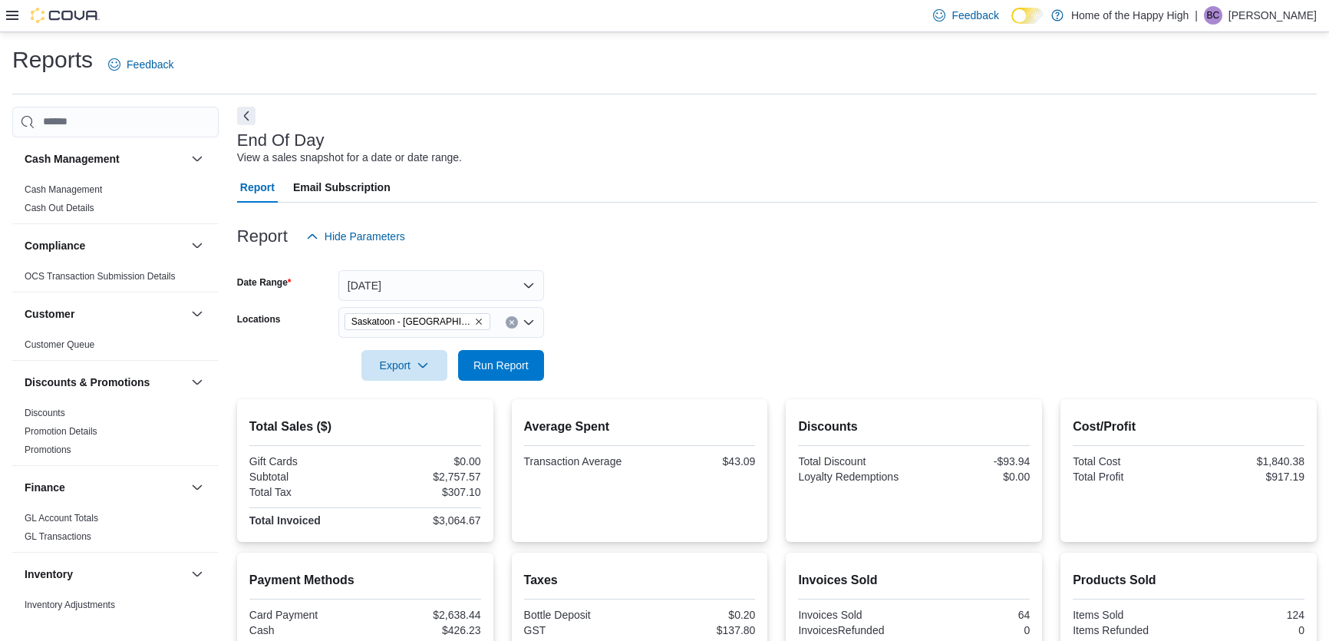
scroll to position [200, 0]
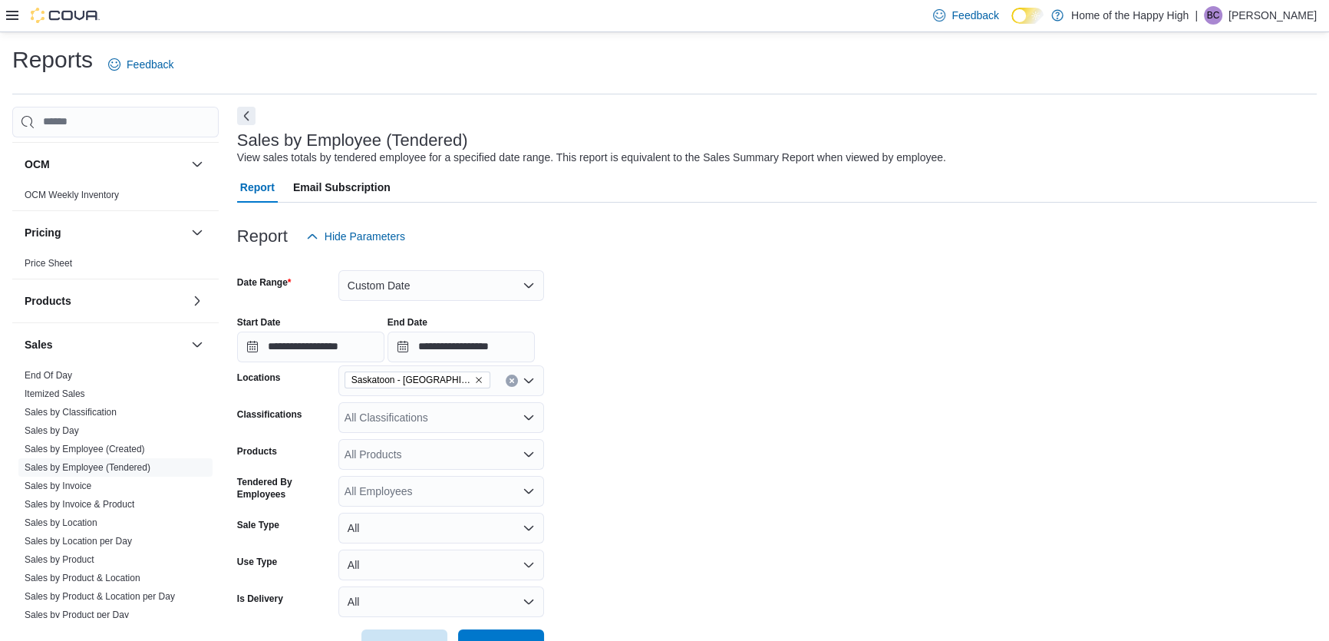
scroll to position [209, 0]
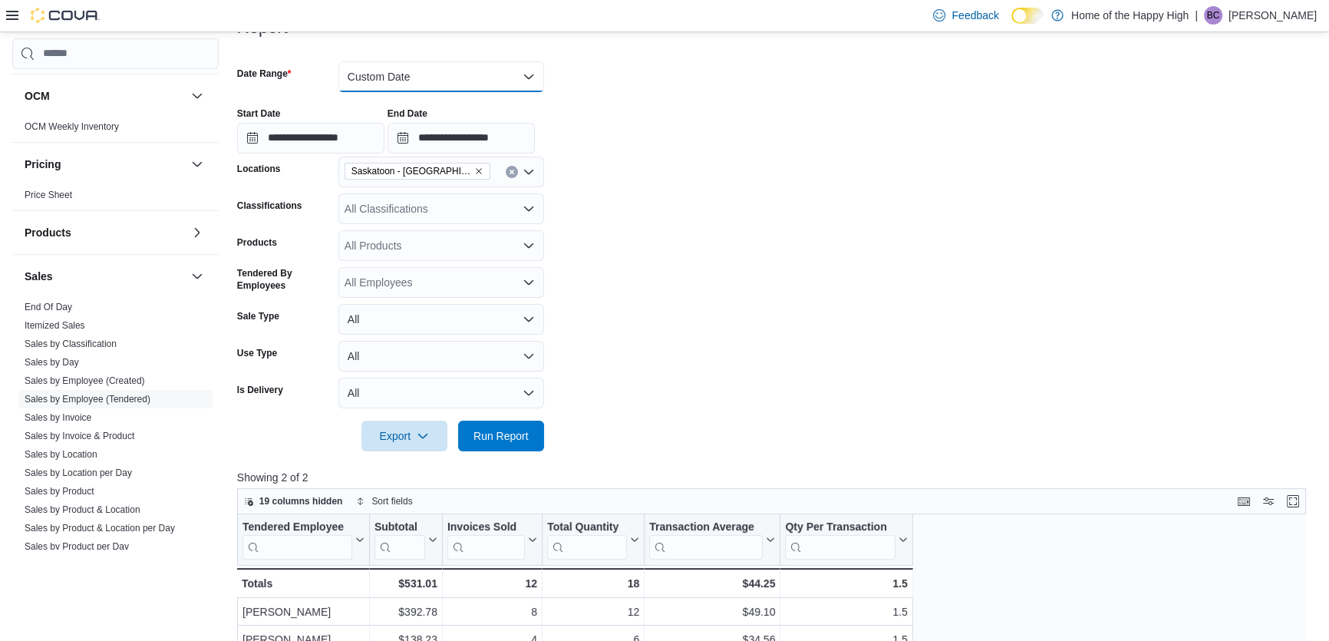
click at [469, 80] on button "Custom Date" at bounding box center [441, 76] width 206 height 31
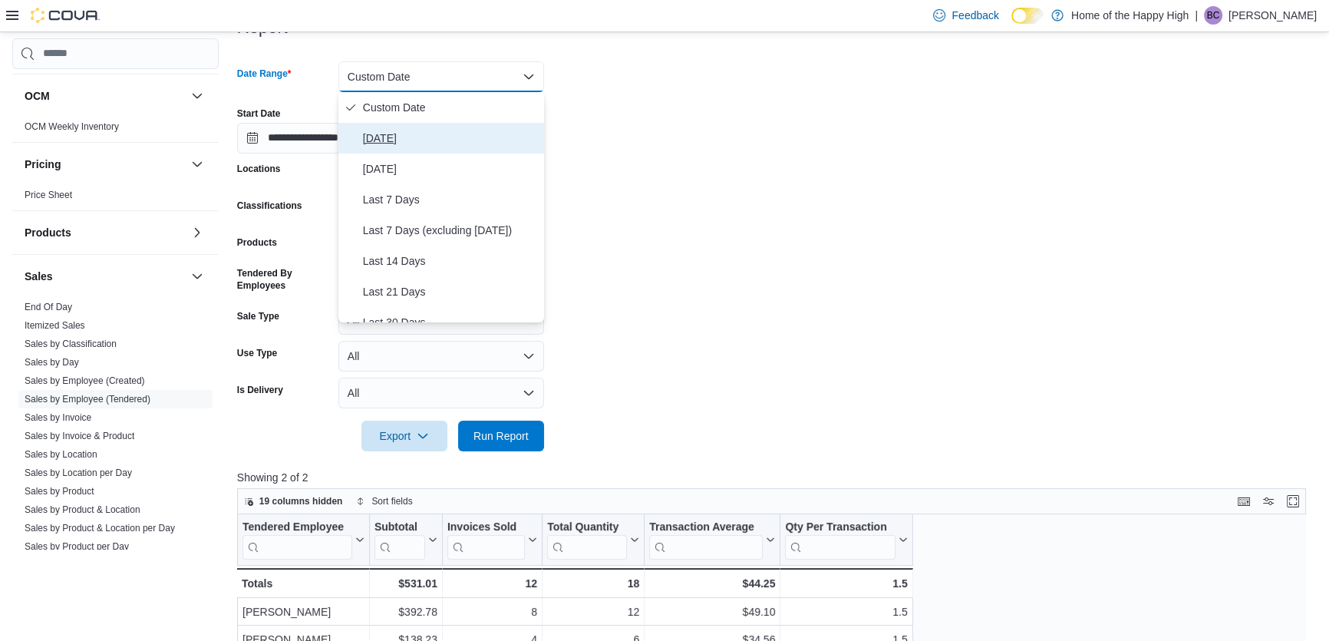
click at [412, 135] on span "[DATE]" at bounding box center [450, 138] width 175 height 18
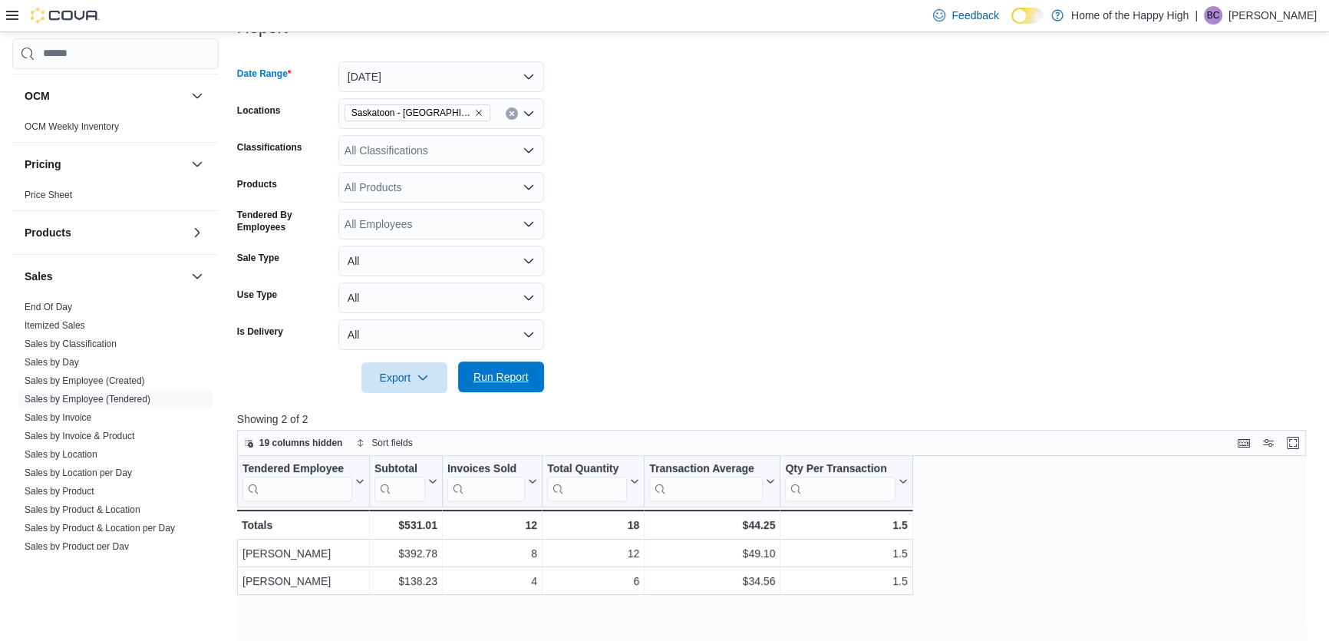
click at [513, 373] on span "Run Report" at bounding box center [501, 376] width 55 height 15
click at [501, 88] on button "[DATE]" at bounding box center [441, 76] width 206 height 31
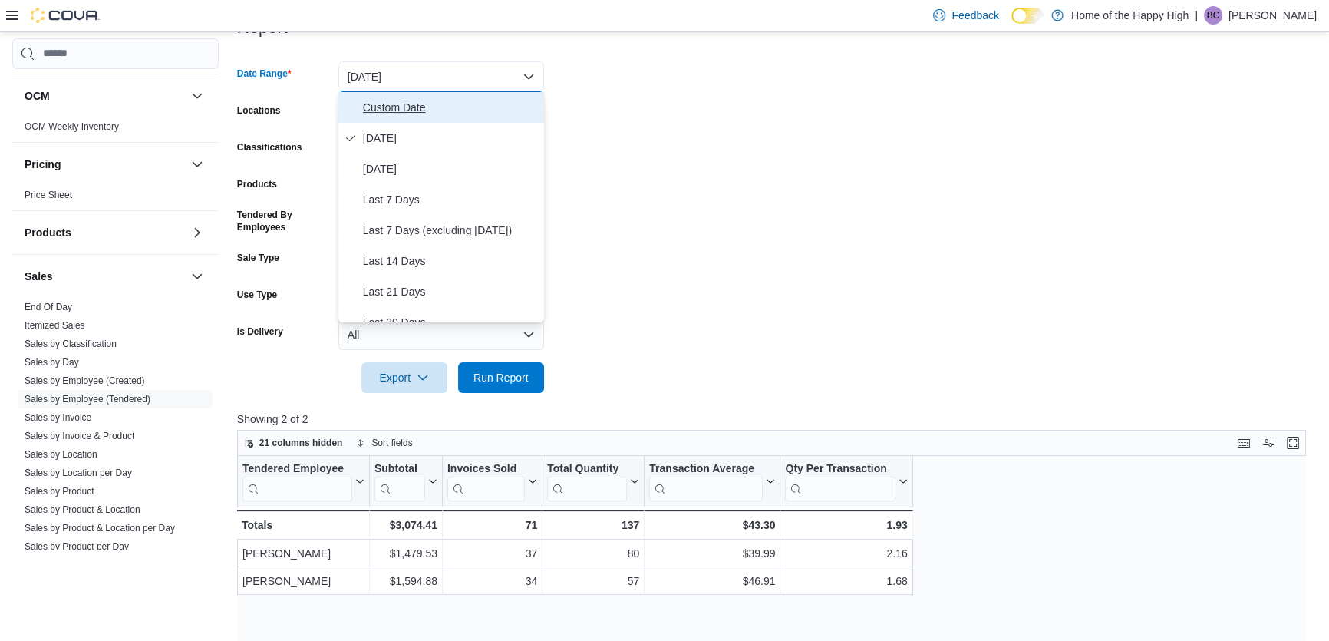
click at [454, 108] on span "Custom Date" at bounding box center [450, 107] width 175 height 18
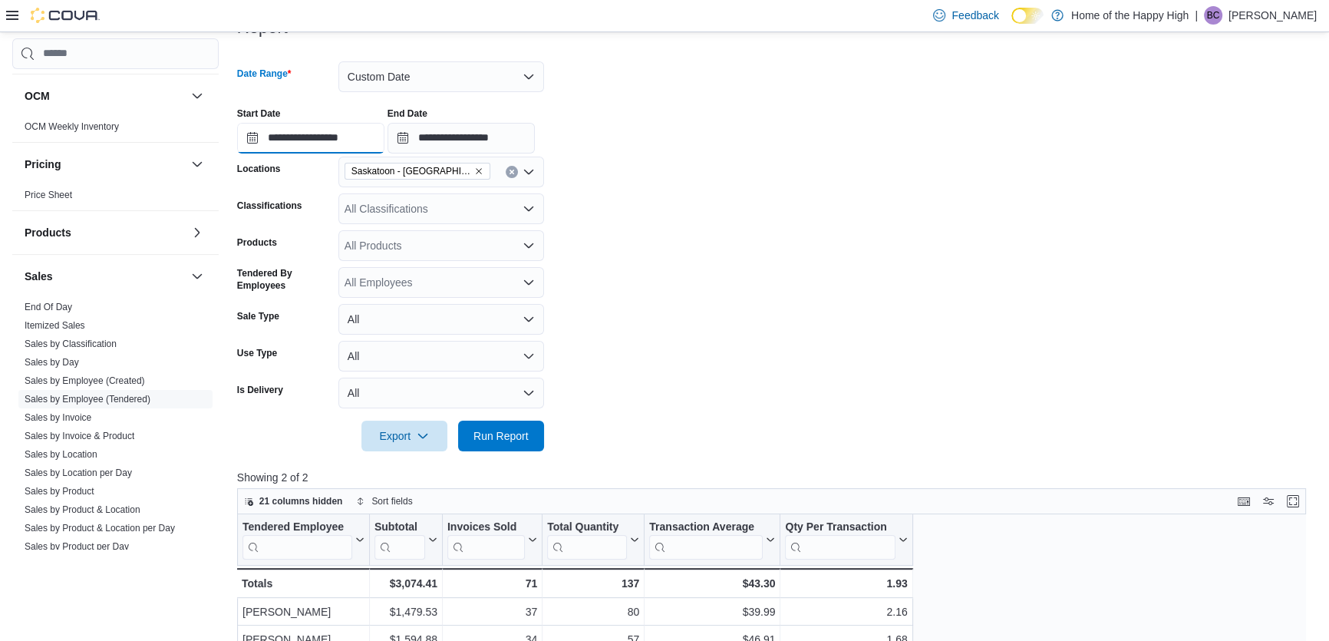
click at [346, 133] on input "**********" at bounding box center [310, 138] width 147 height 31
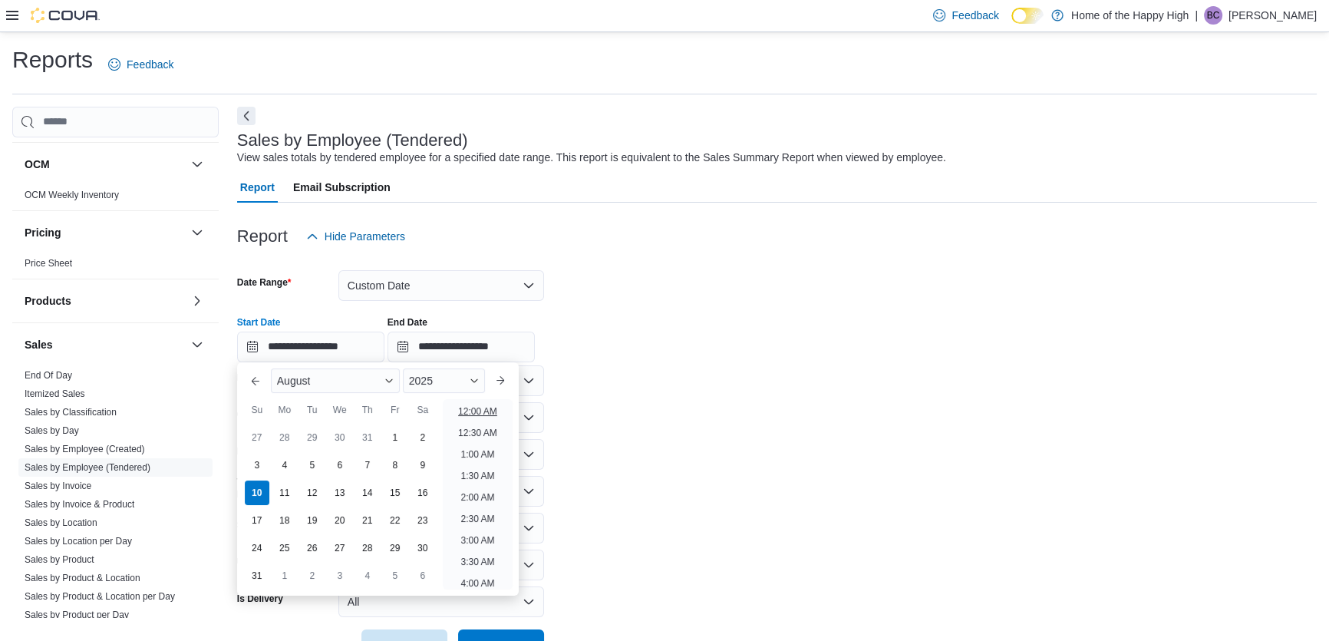
click at [468, 416] on li "12:00 AM" at bounding box center [477, 411] width 51 height 18
type input "**********"
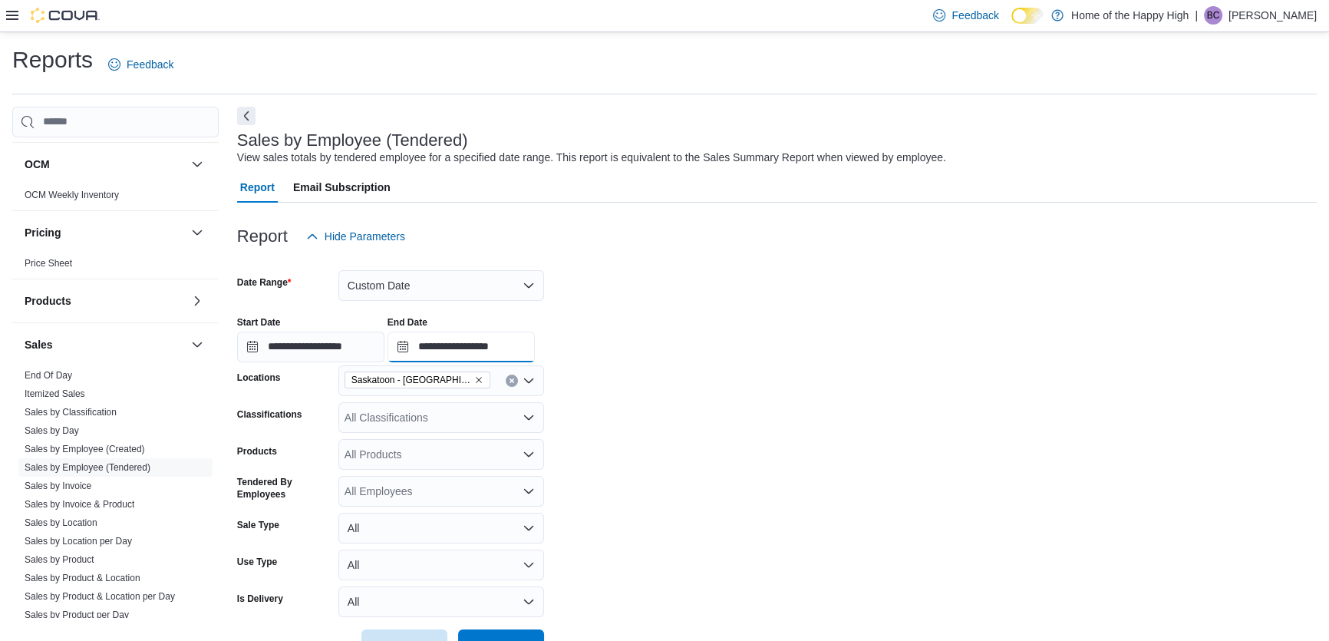
click at [507, 354] on input "**********" at bounding box center [461, 347] width 147 height 31
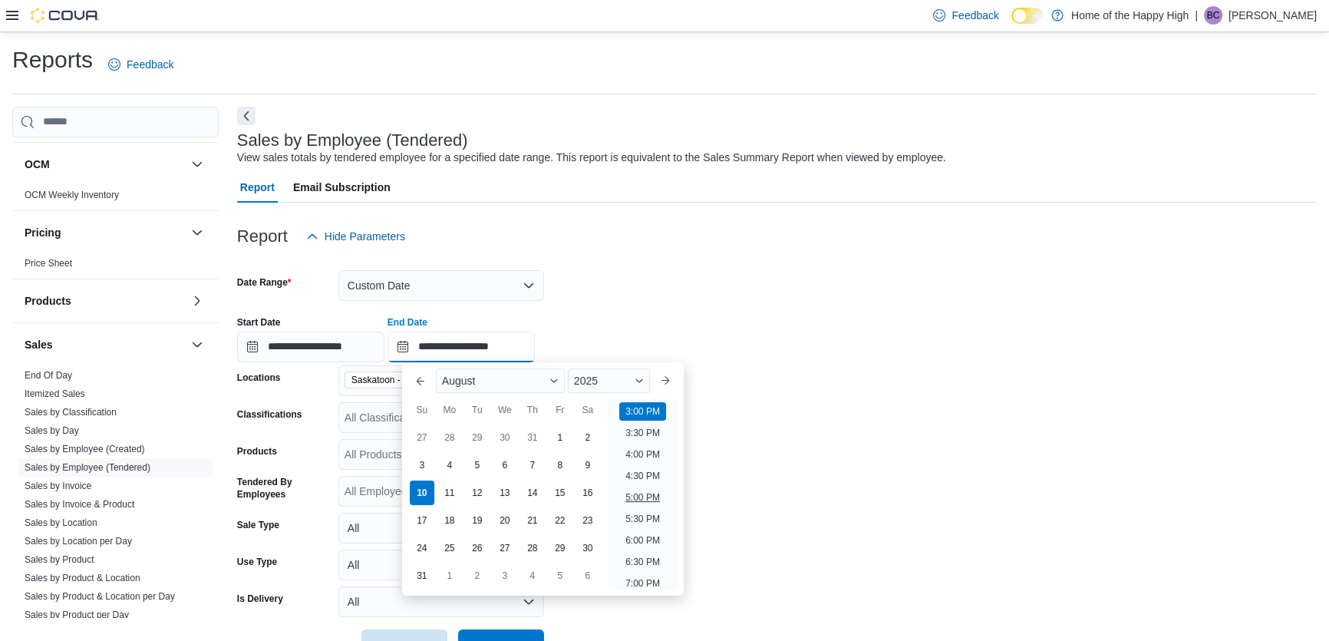
scroll to position [622, 0]
click at [645, 476] on li "4:00 PM" at bounding box center [642, 477] width 47 height 18
type input "**********"
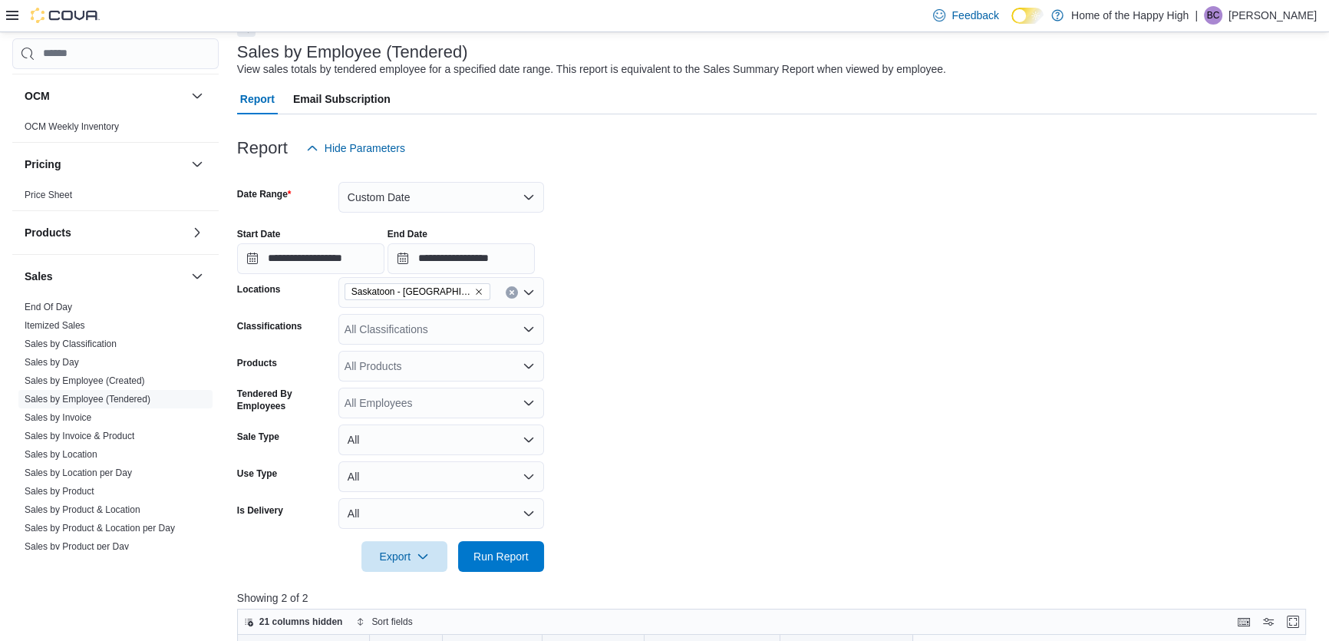
scroll to position [209, 0]
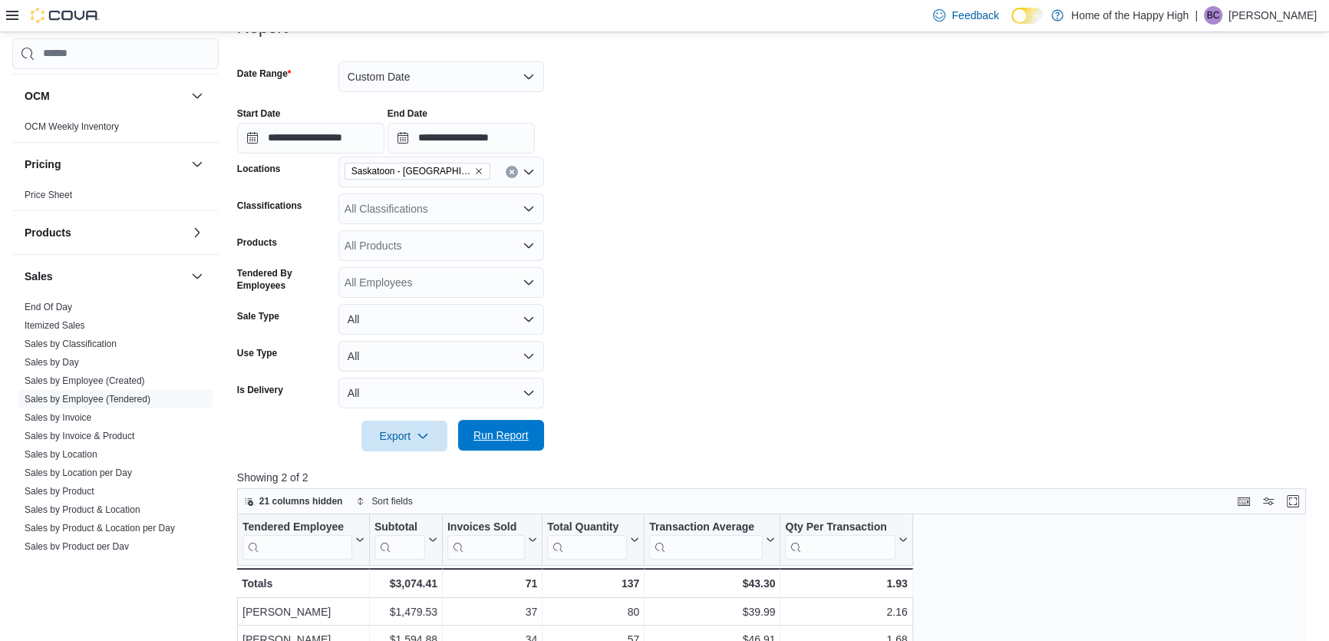
click at [538, 437] on button "Run Report" at bounding box center [501, 435] width 86 height 31
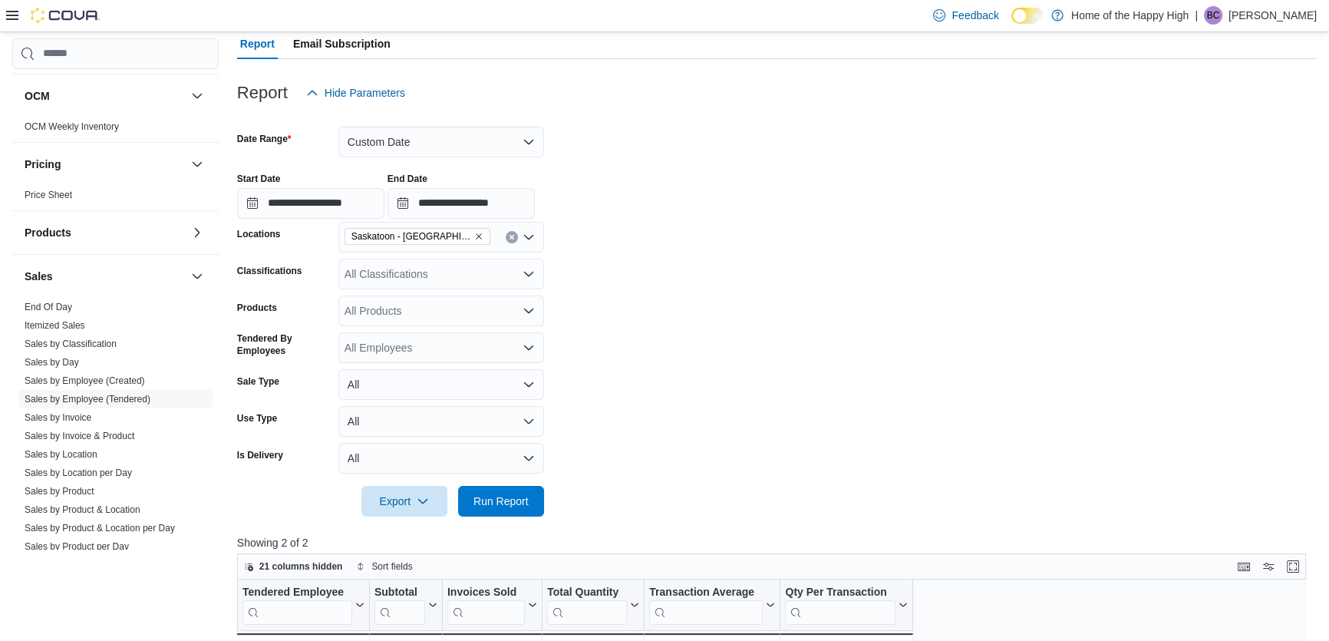
scroll to position [139, 0]
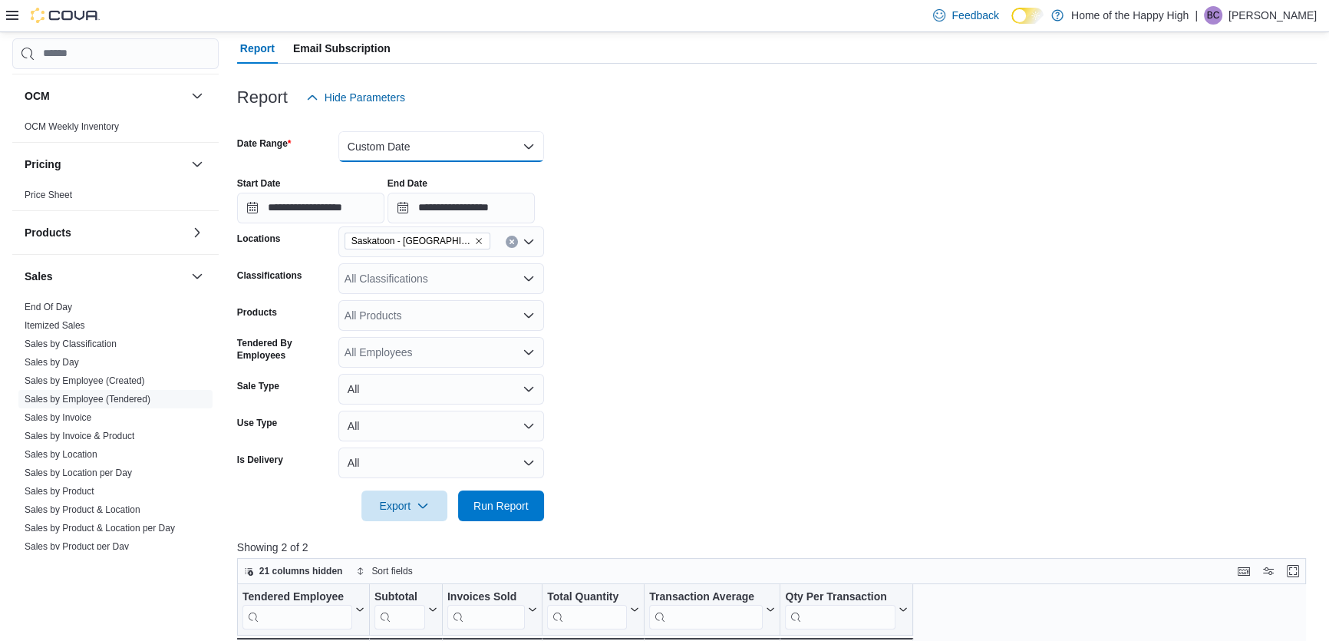
click at [480, 144] on button "Custom Date" at bounding box center [441, 146] width 206 height 31
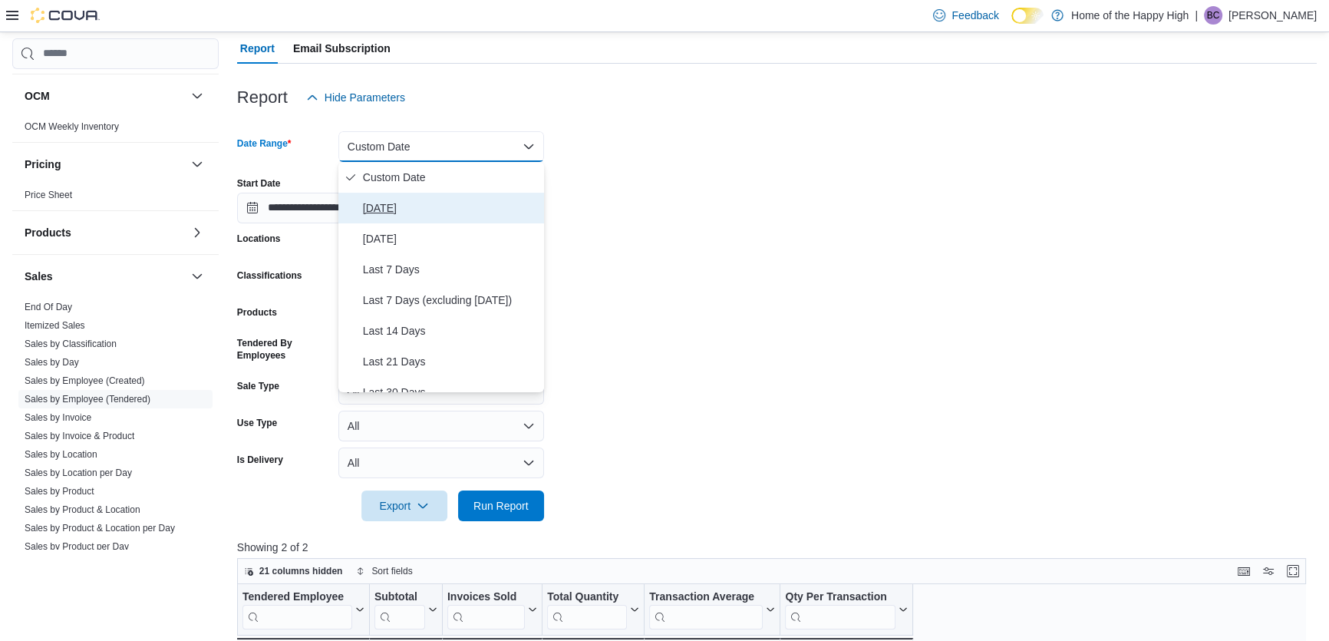
click at [403, 203] on span "[DATE]" at bounding box center [450, 208] width 175 height 18
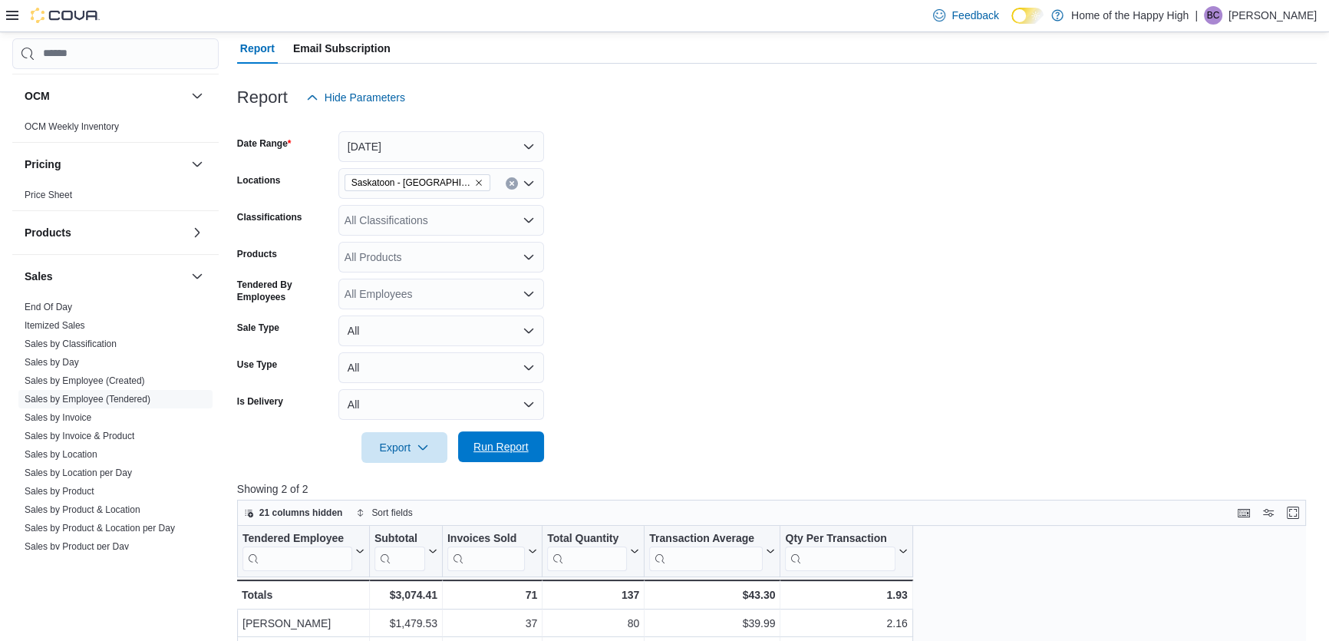
click at [497, 441] on span "Run Report" at bounding box center [501, 446] width 55 height 15
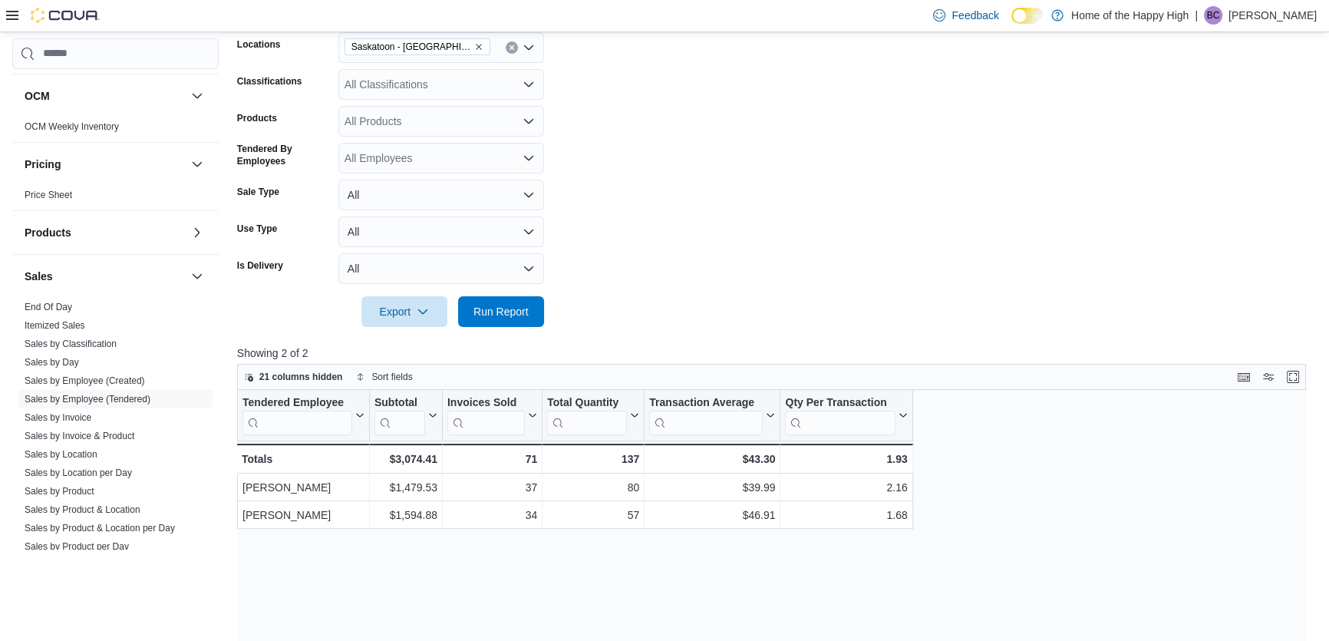
scroll to position [279, 0]
